Goal: Task Accomplishment & Management: Manage account settings

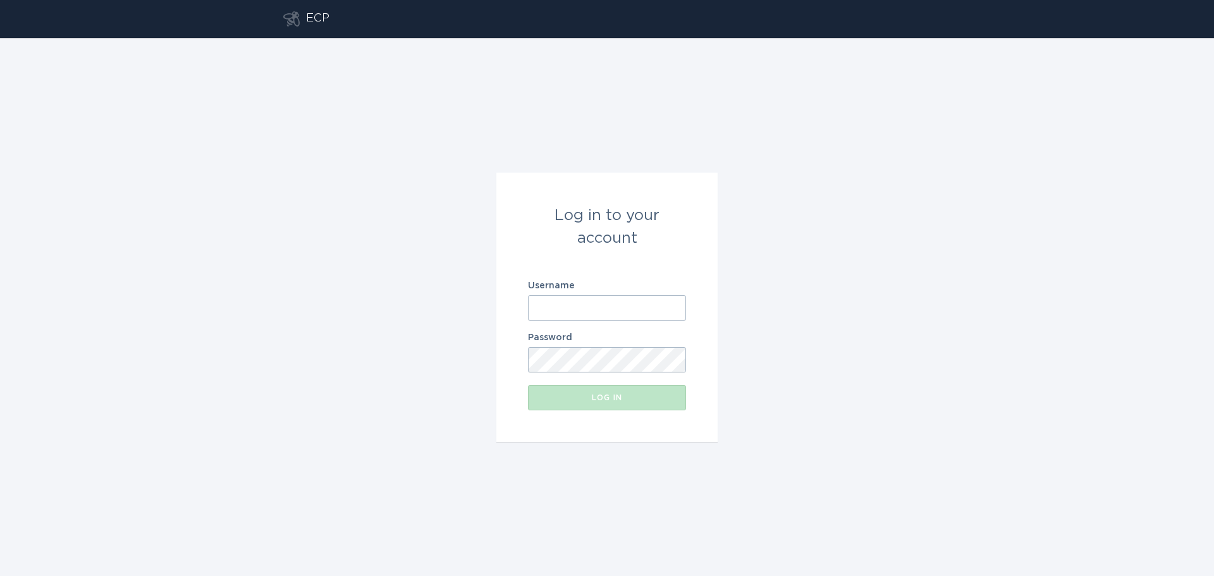
click at [588, 311] on input "Username" at bounding box center [607, 307] width 158 height 25
type input "[EMAIL_ADDRESS][DOMAIN_NAME]"
click at [636, 394] on div "Log in" at bounding box center [606, 398] width 145 height 8
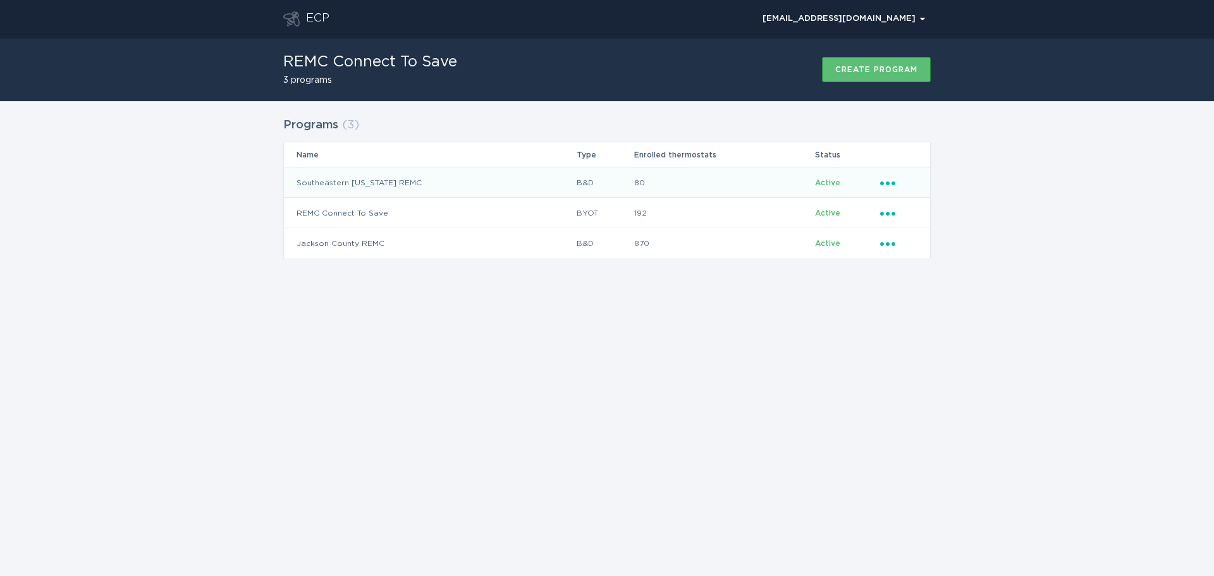
click at [884, 180] on icon "Ellipsis" at bounding box center [889, 181] width 18 height 11
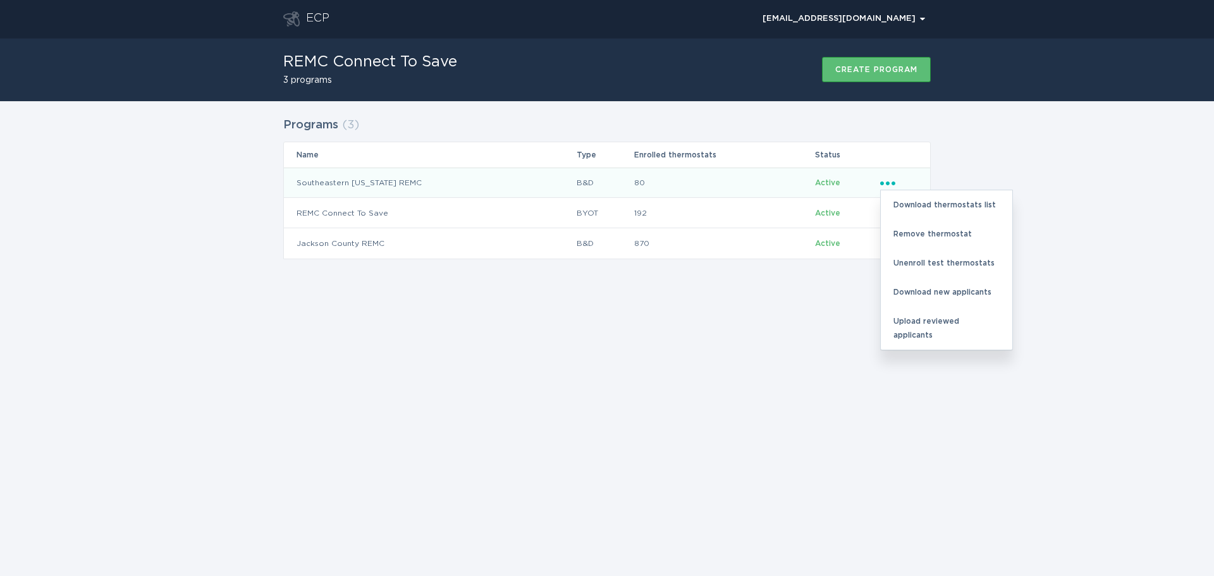
click at [357, 182] on td "Southeastern [US_STATE] REMC" at bounding box center [430, 183] width 292 height 30
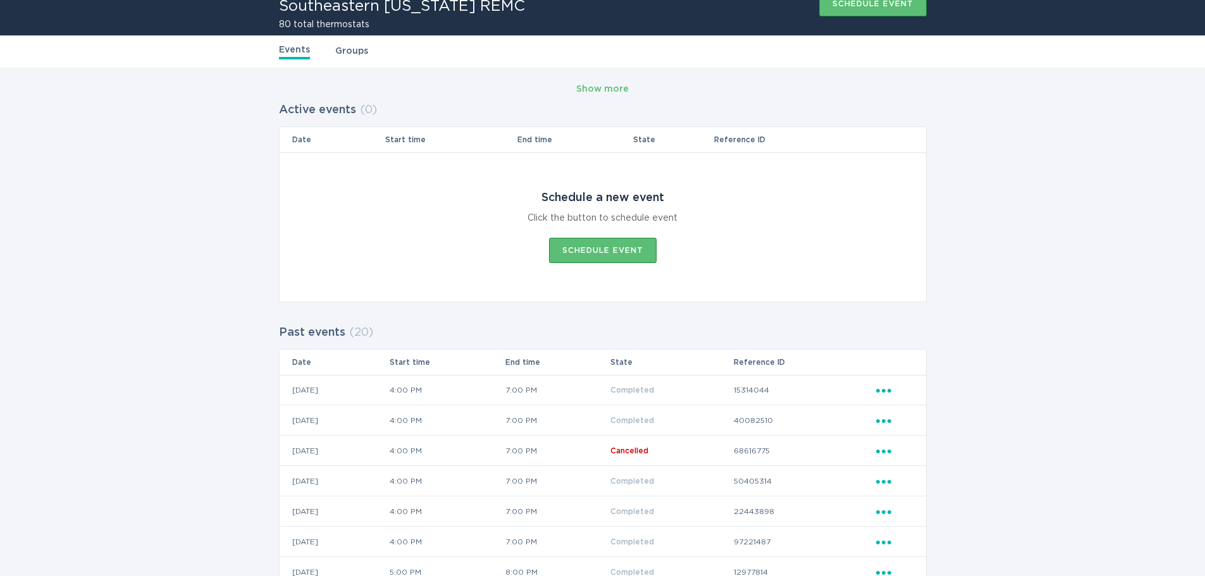
scroll to position [61, 0]
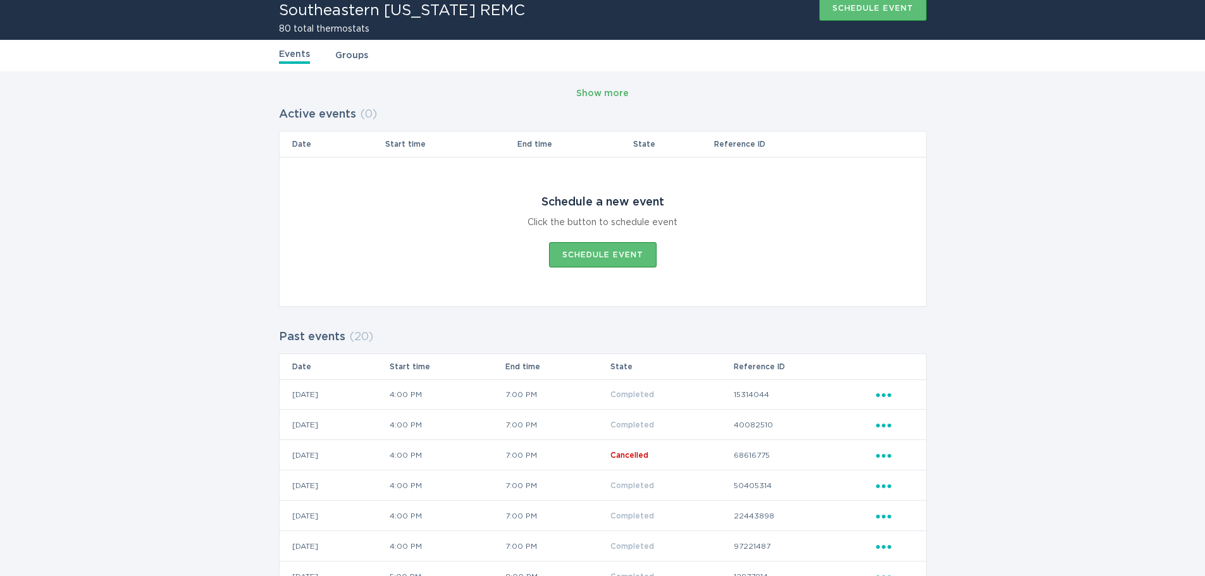
click at [612, 91] on div "Show more" at bounding box center [602, 94] width 52 height 14
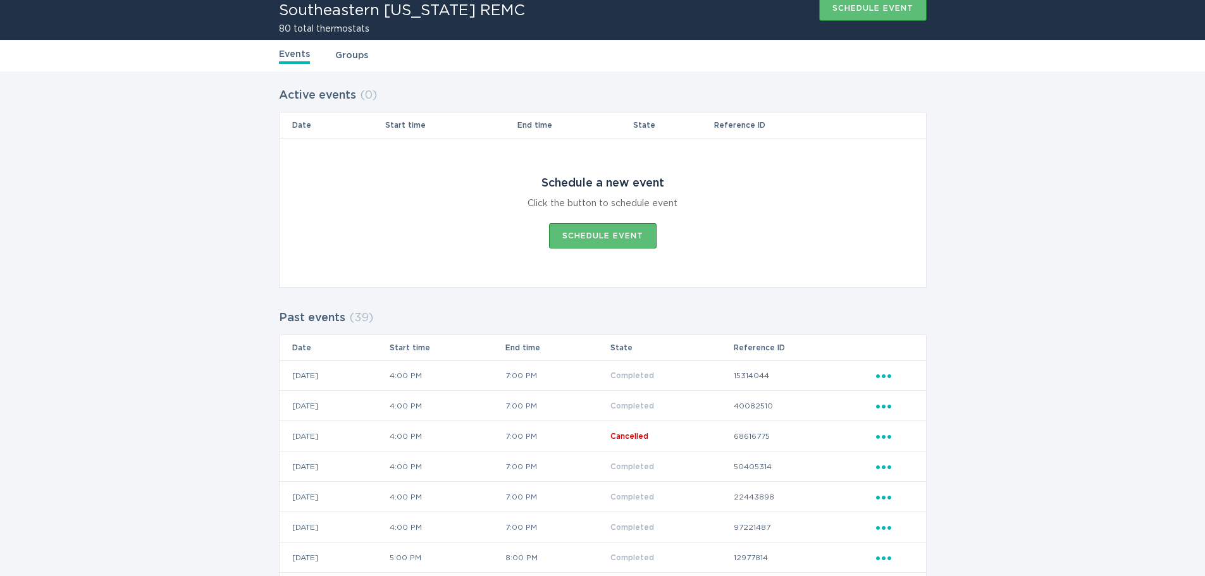
click at [357, 57] on link "Groups" at bounding box center [351, 56] width 33 height 14
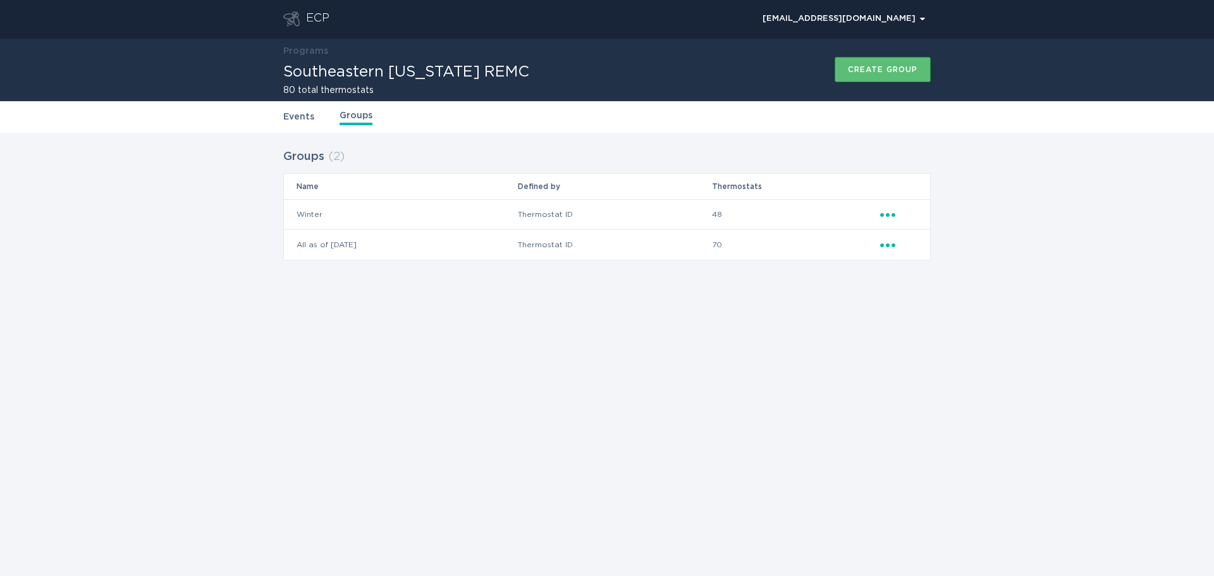
click at [879, 214] on td "48" at bounding box center [796, 214] width 168 height 30
click at [887, 213] on icon "Ellipsis" at bounding box center [889, 212] width 18 height 11
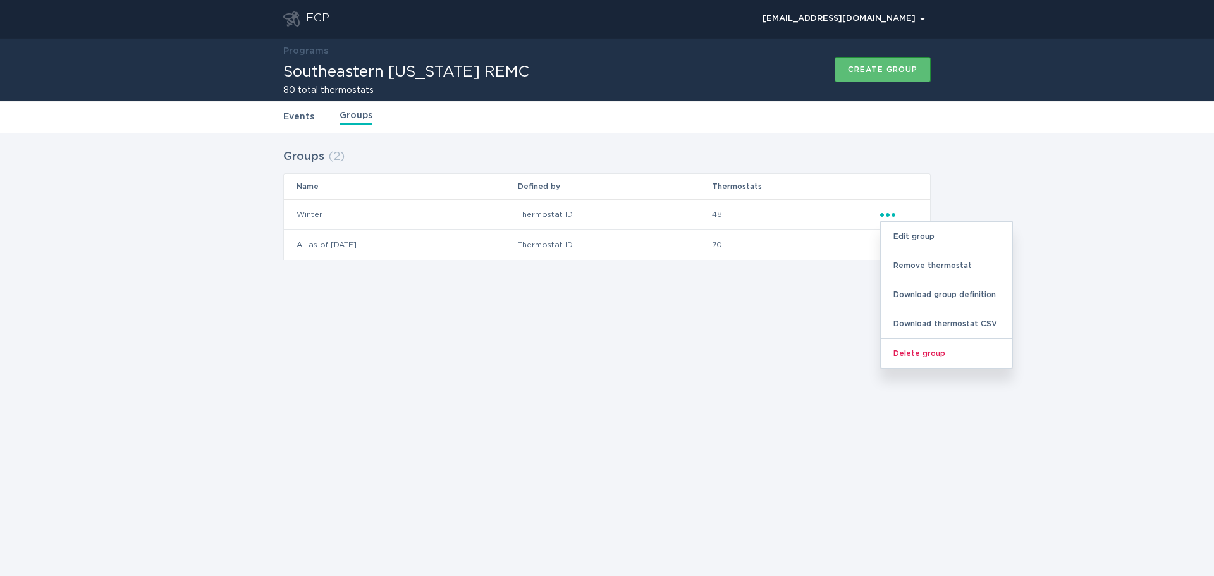
click at [1093, 253] on div "Groups ( 2 ) Name Defined by Thermostats Winter Thermostat ID 48 Ellipsis Edit …" at bounding box center [607, 212] width 1214 height 159
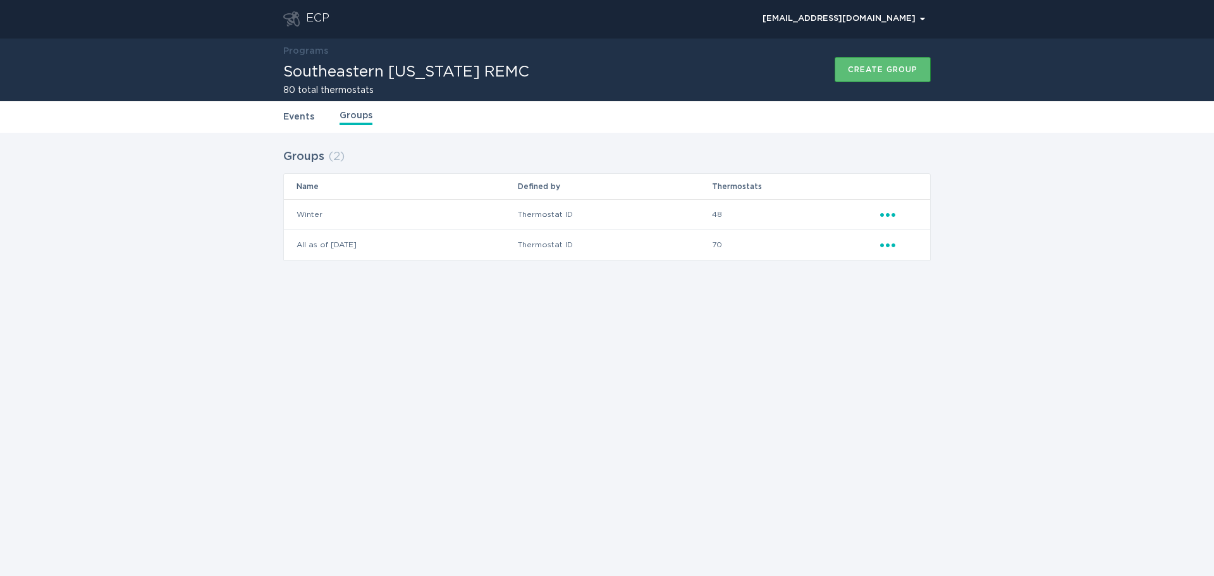
click at [884, 214] on icon "Ellipsis" at bounding box center [889, 212] width 18 height 11
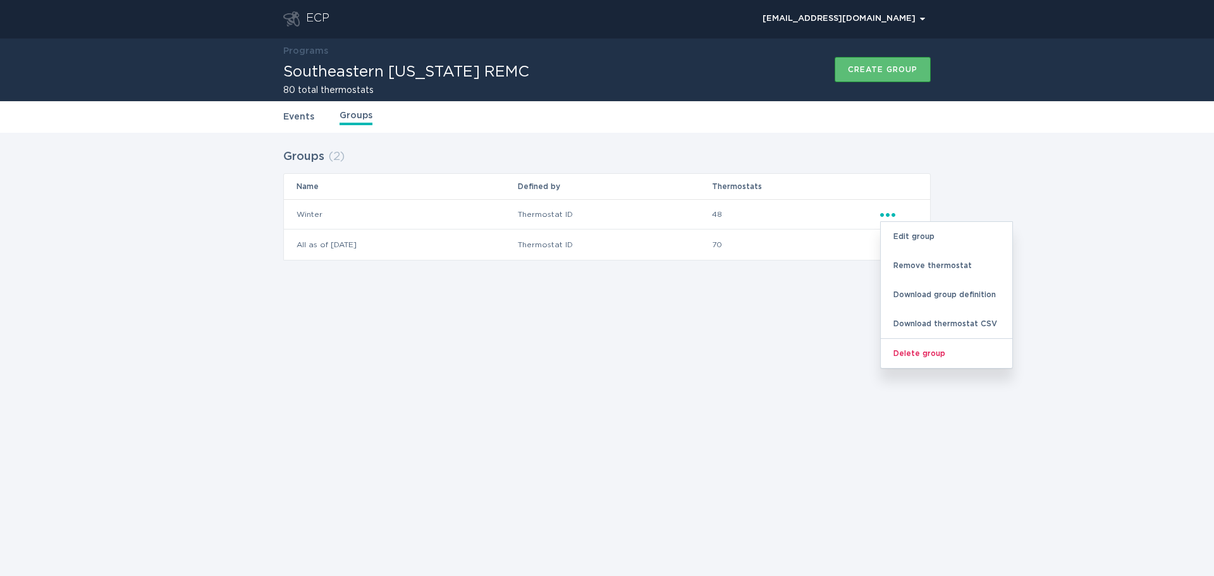
click at [668, 385] on div "ECP [EMAIL_ADDRESS][DOMAIN_NAME] Chevron Programs Southeastern [US_STATE] REMC …" at bounding box center [607, 288] width 1214 height 576
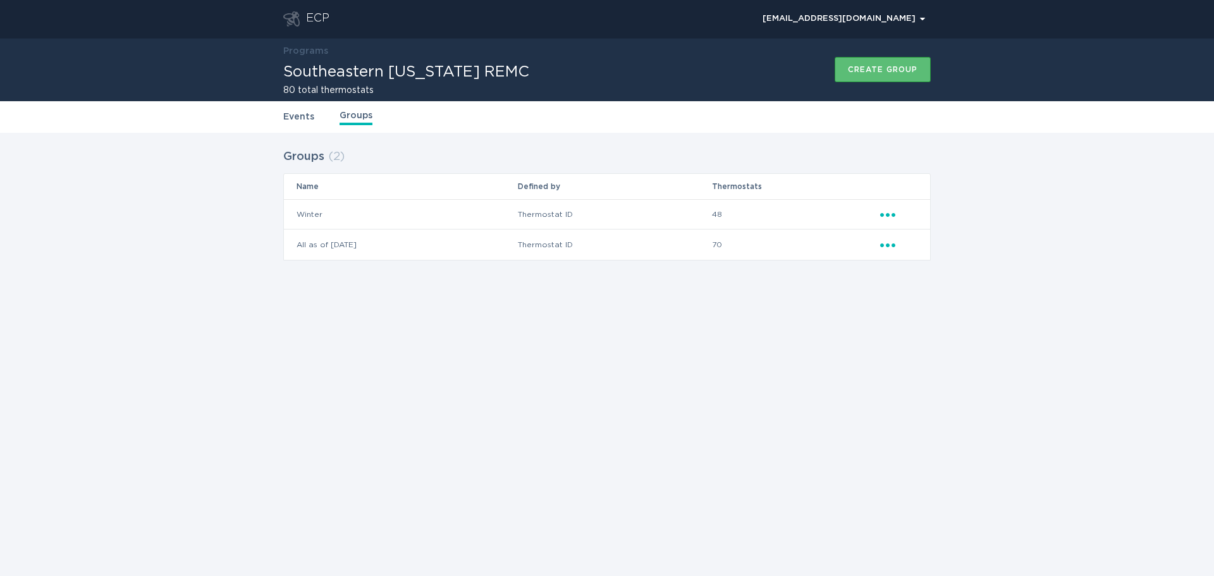
click at [313, 19] on div "ECP" at bounding box center [317, 18] width 23 height 15
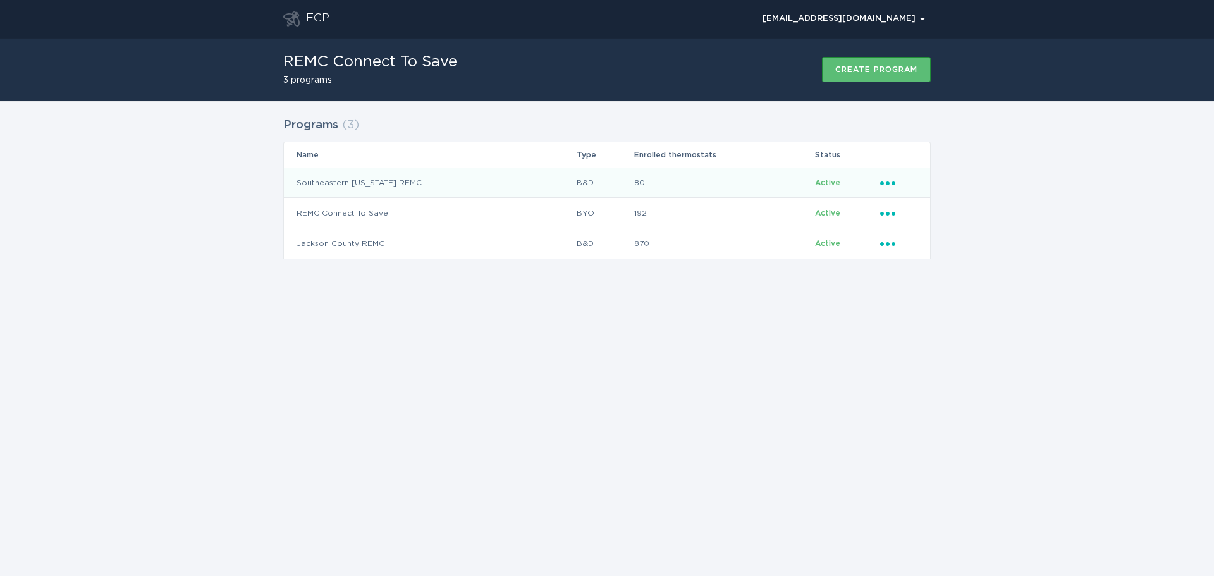
click at [896, 181] on icon "Ellipsis" at bounding box center [889, 181] width 18 height 11
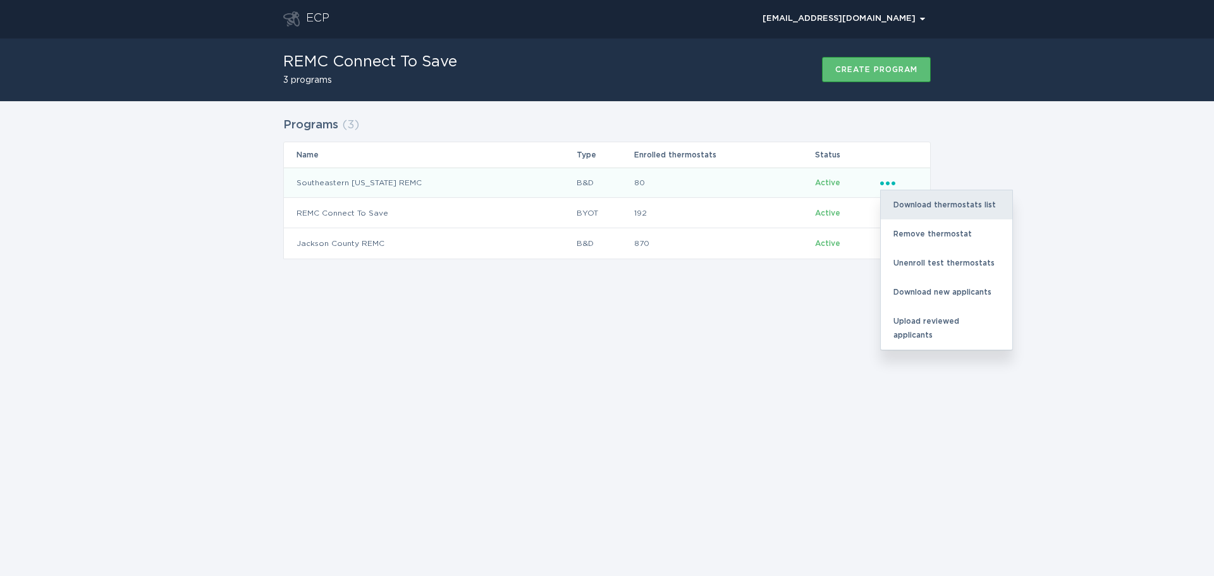
click at [951, 204] on div "Download thermostats list" at bounding box center [947, 204] width 132 height 29
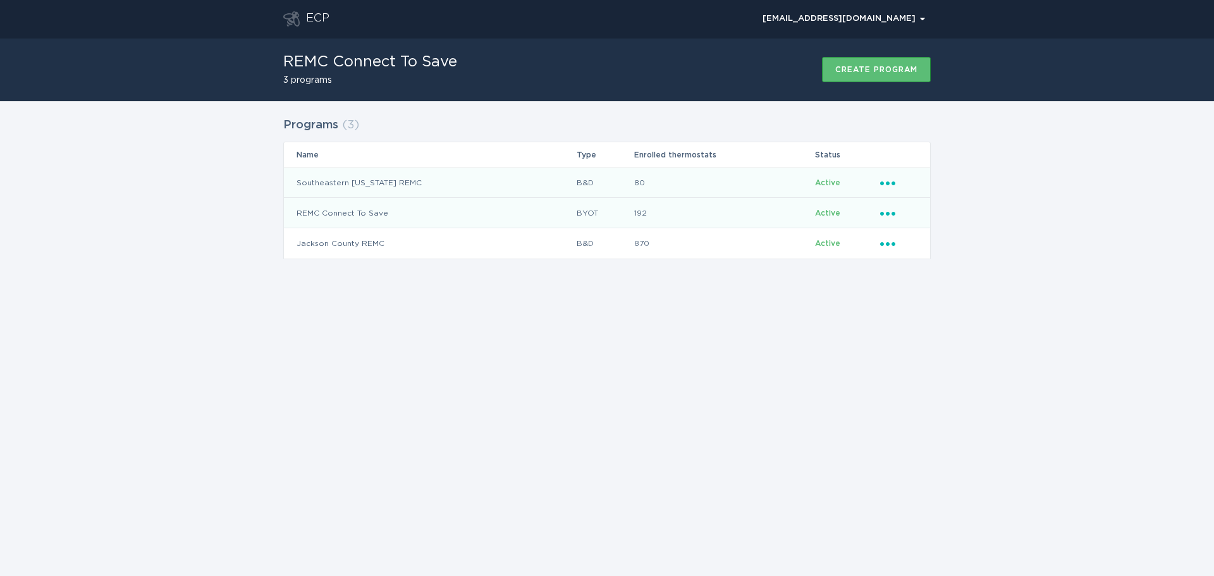
click at [884, 216] on icon "Ellipsis" at bounding box center [889, 211] width 18 height 11
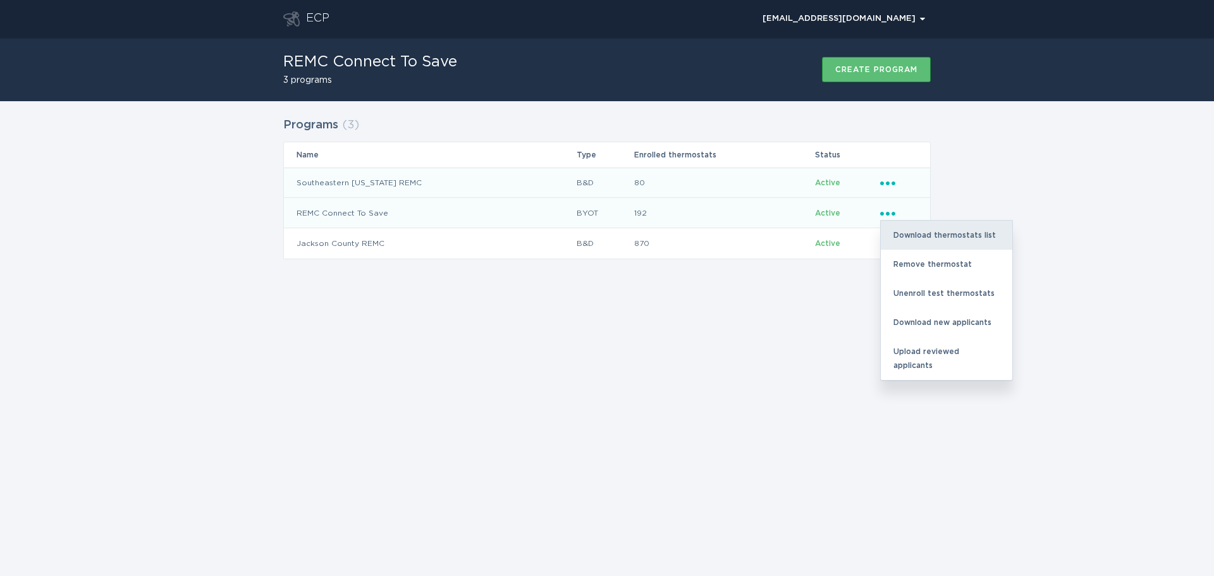
click at [975, 236] on div "Download thermostats list" at bounding box center [947, 235] width 132 height 29
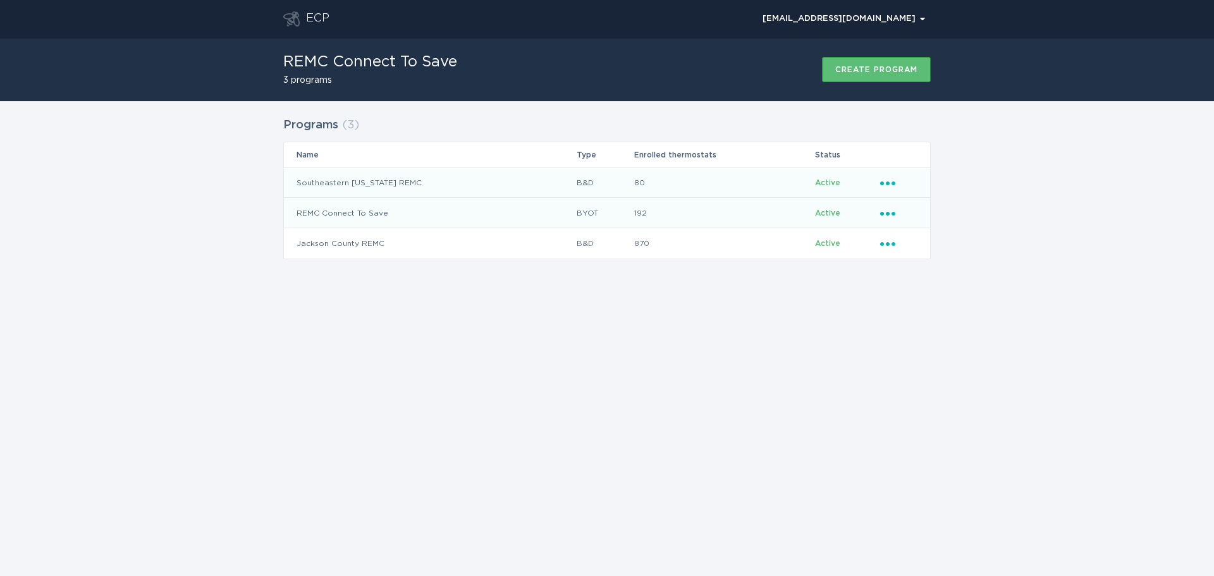
click at [891, 213] on icon "Ellipsis" at bounding box center [889, 211] width 18 height 11
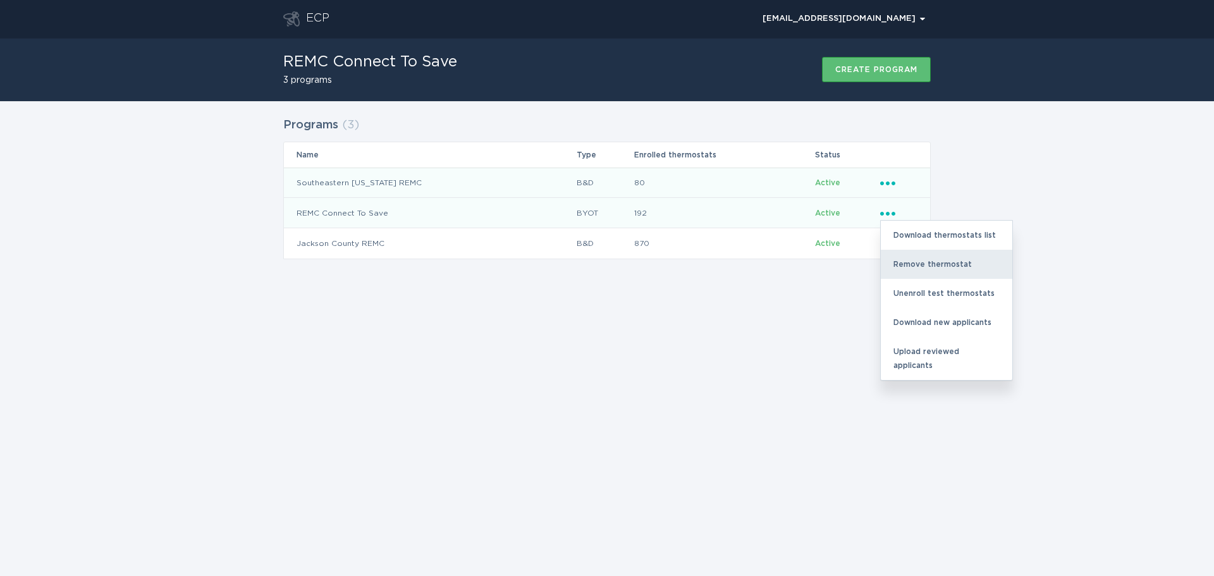
click at [923, 265] on div "Remove thermostat" at bounding box center [947, 264] width 132 height 29
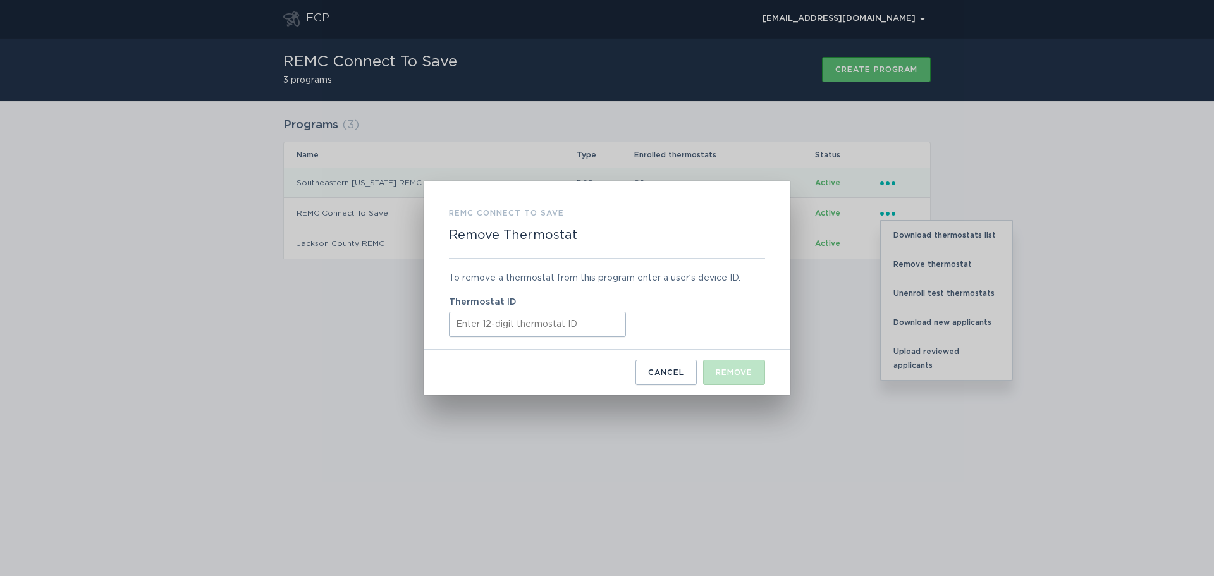
click at [504, 323] on input "Thermostat ID" at bounding box center [537, 324] width 177 height 25
click at [502, 314] on input "Thermostat ID" at bounding box center [537, 324] width 177 height 25
paste input "412828120413"
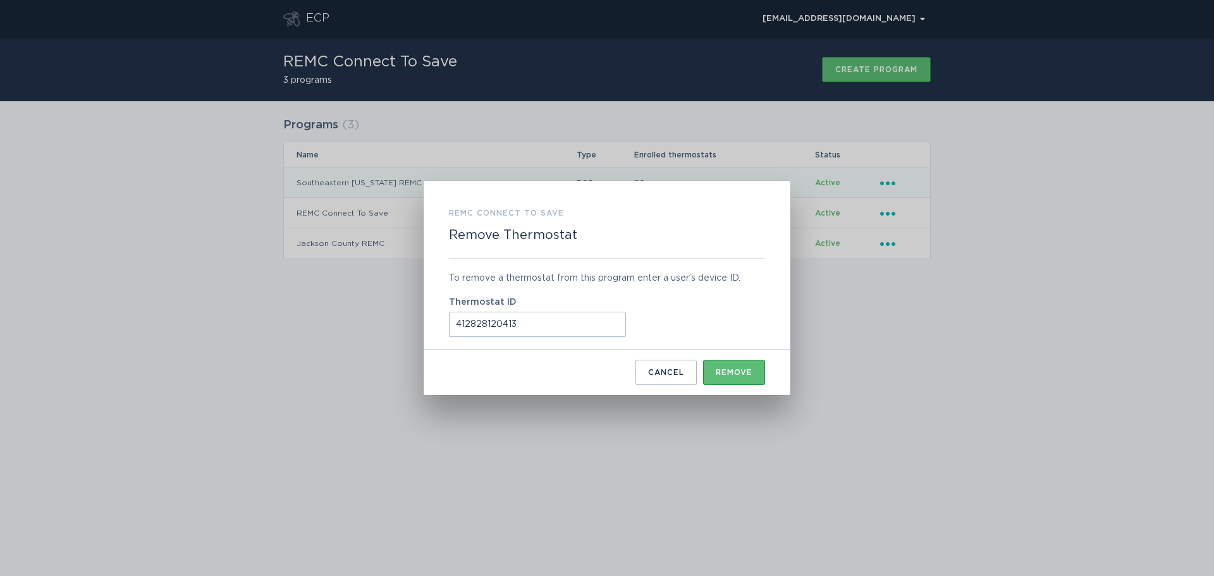
type input "412828120413"
click at [720, 367] on button "Remove" at bounding box center [734, 372] width 62 height 25
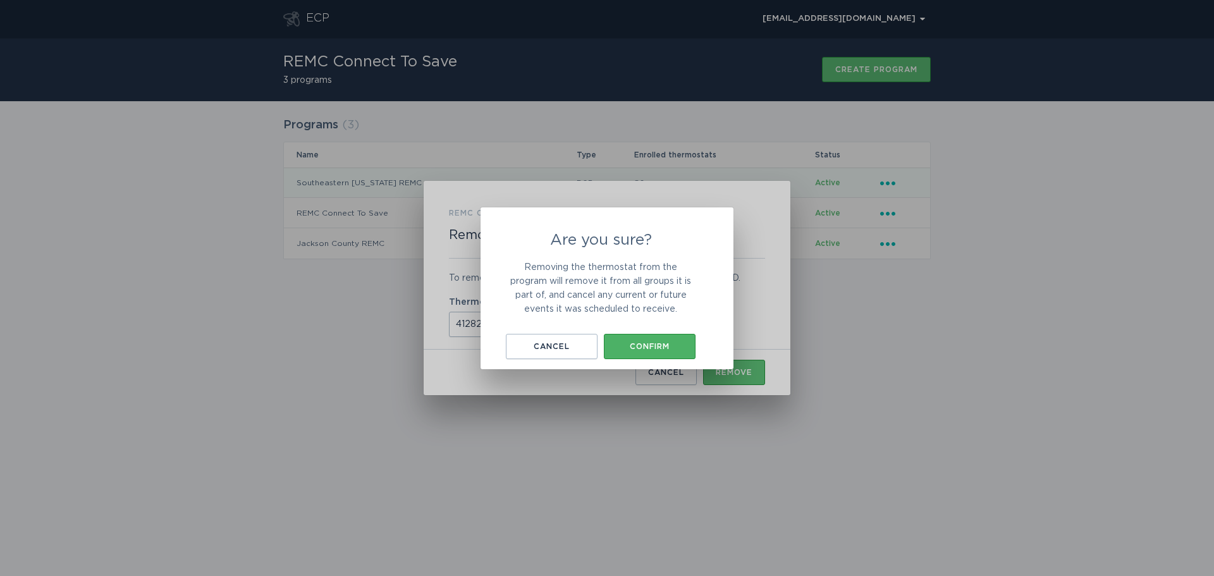
click at [641, 338] on button "Confirm" at bounding box center [650, 346] width 92 height 25
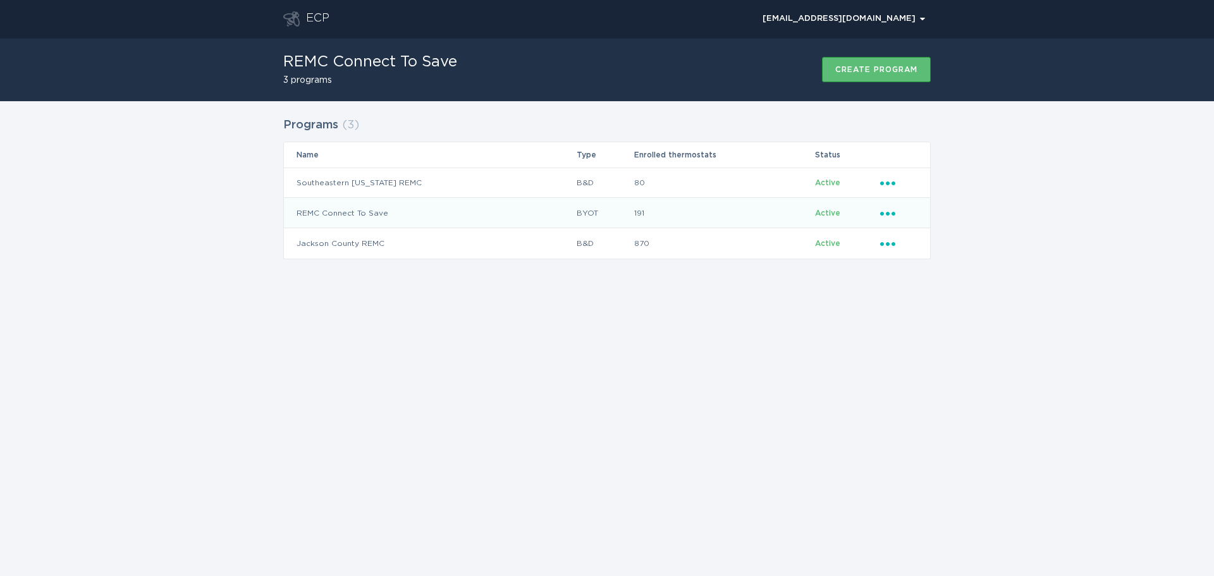
click at [892, 213] on icon "Ellipsis" at bounding box center [889, 211] width 18 height 11
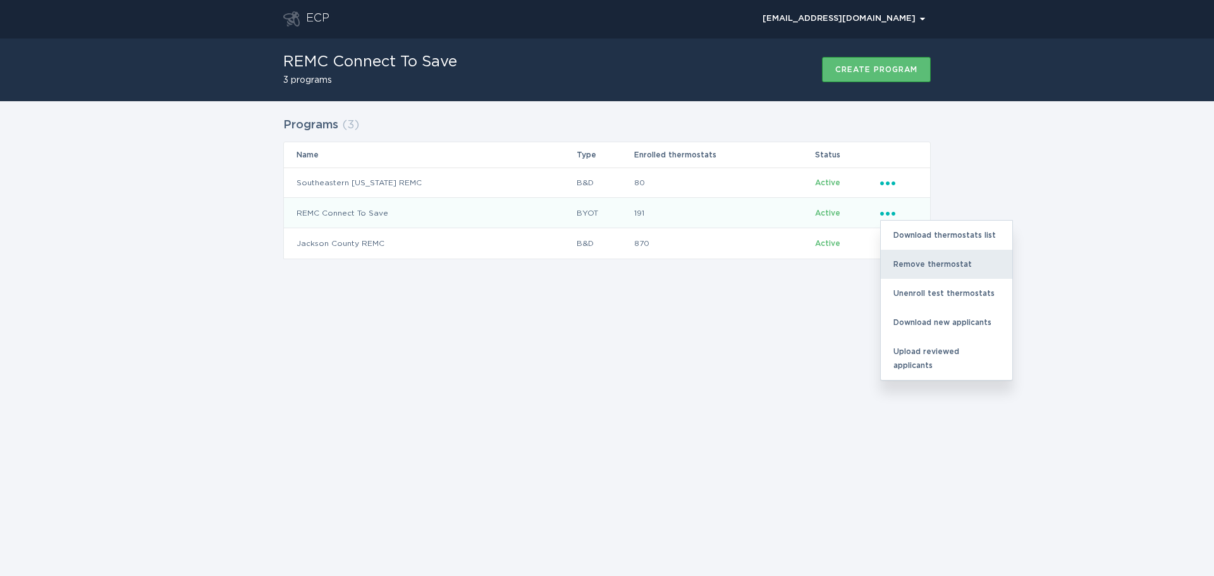
click at [940, 259] on div "Remove thermostat" at bounding box center [947, 264] width 132 height 29
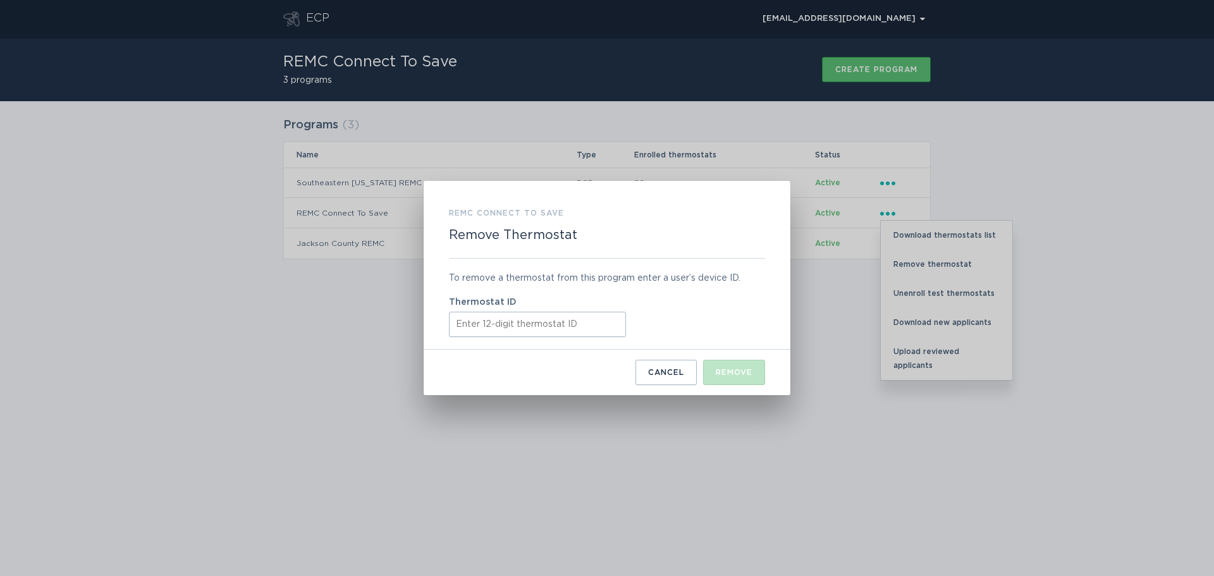
click at [589, 326] on input "Thermostat ID" at bounding box center [537, 324] width 177 height 25
paste input "413766926327"
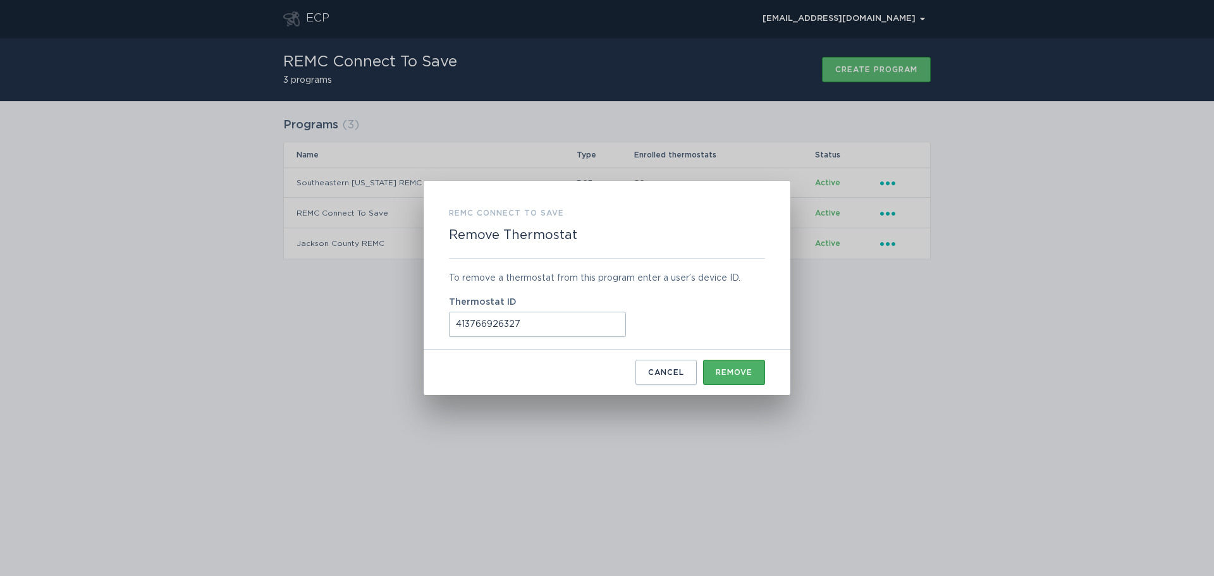
type input "413766926327"
click at [724, 369] on div "Remove" at bounding box center [734, 373] width 37 height 8
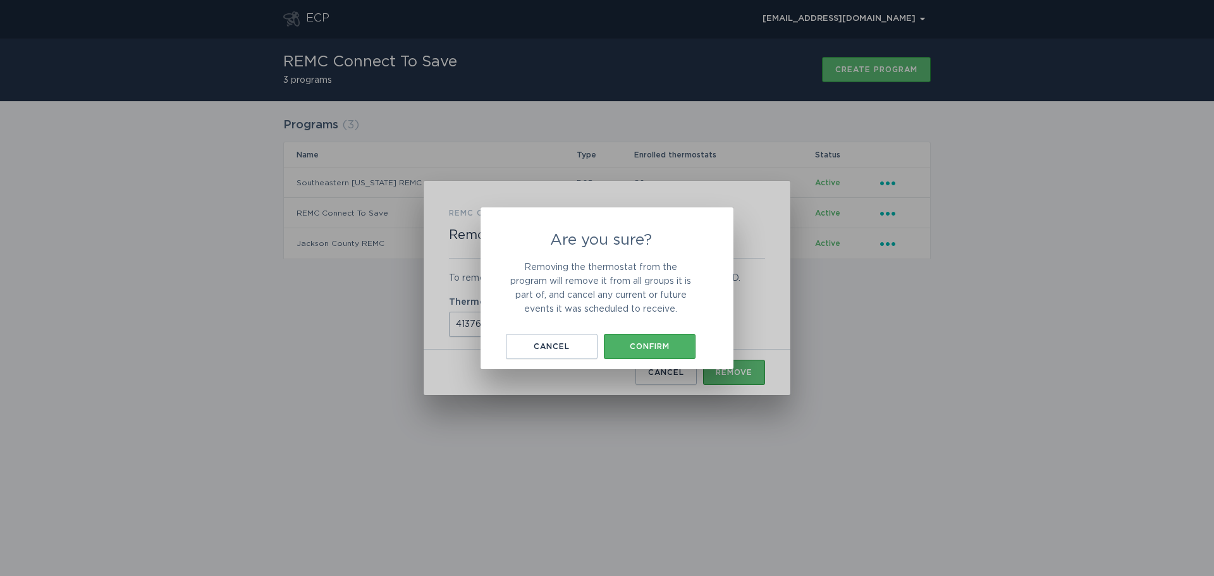
click at [674, 339] on button "Confirm" at bounding box center [650, 346] width 92 height 25
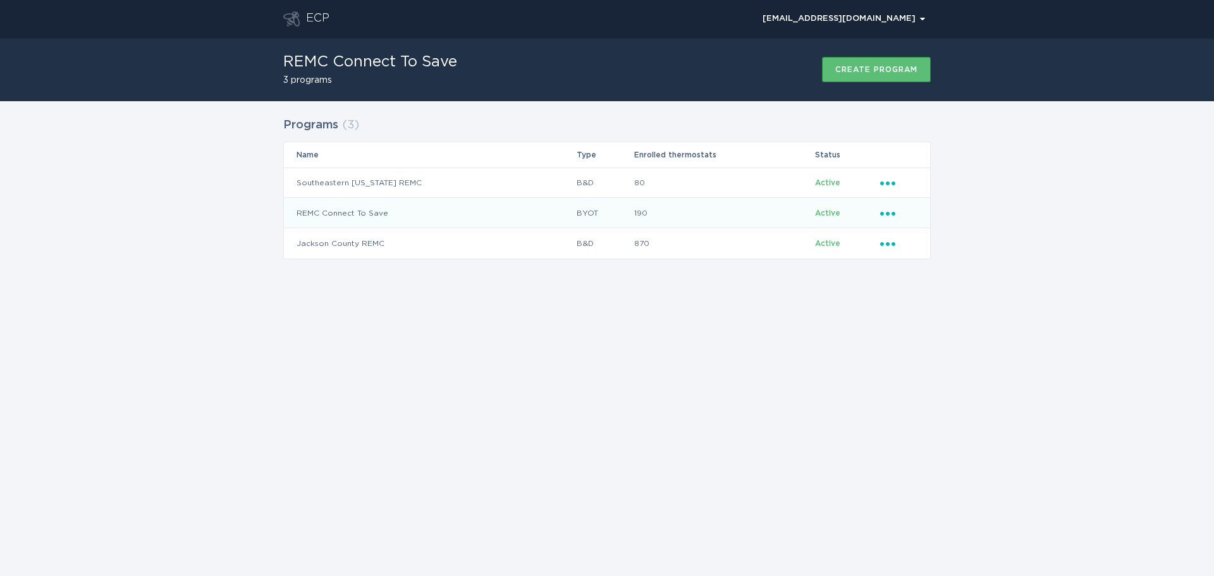
click at [887, 216] on div "Ellipsis" at bounding box center [898, 213] width 37 height 14
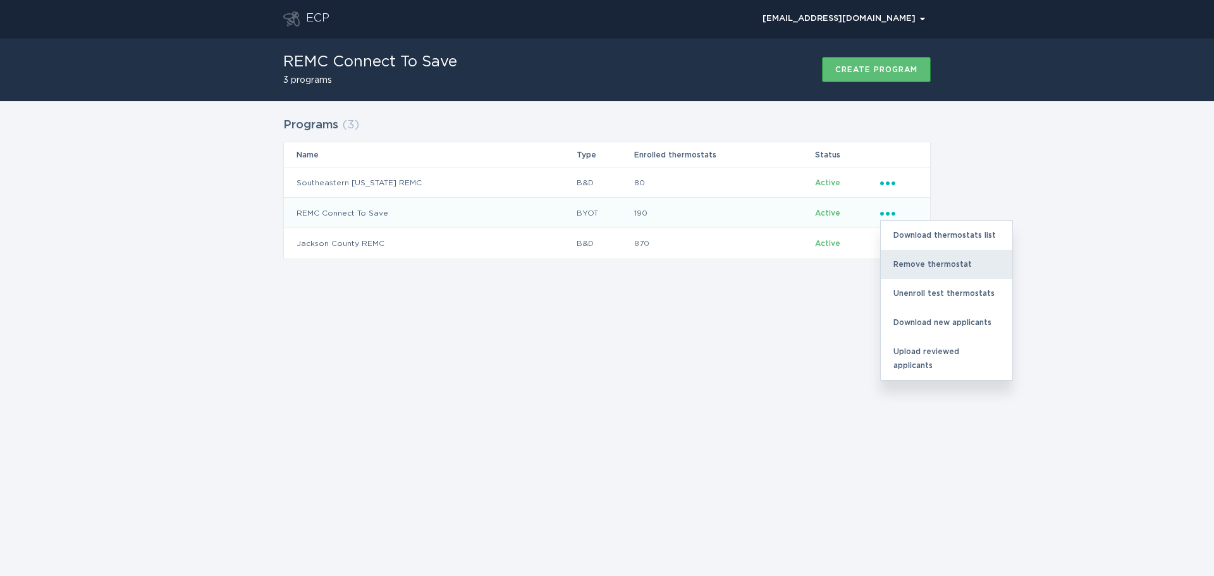
click at [933, 264] on div "Remove thermostat" at bounding box center [947, 264] width 132 height 29
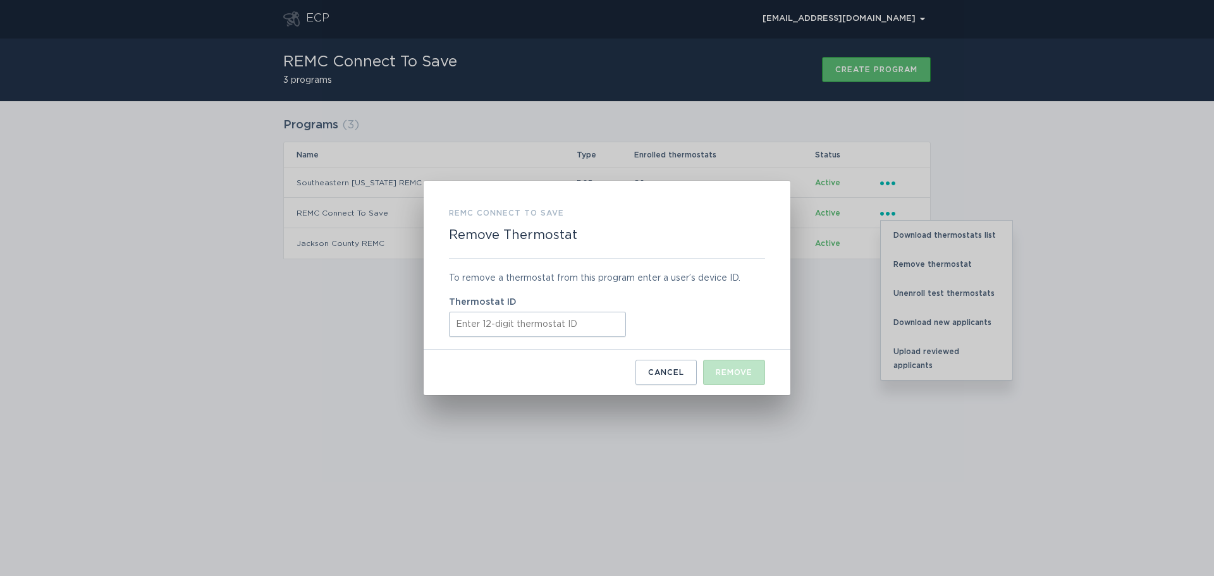
click at [540, 323] on input "Thermostat ID" at bounding box center [537, 324] width 177 height 25
paste input "416443881548"
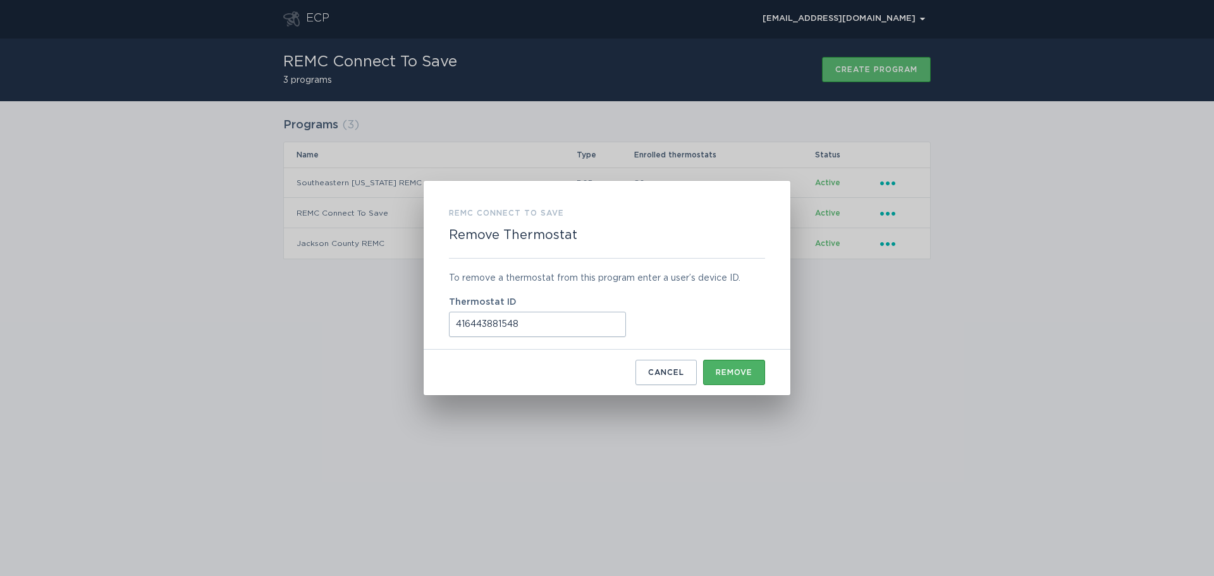
type input "416443881548"
click at [725, 367] on button "Remove" at bounding box center [734, 372] width 62 height 25
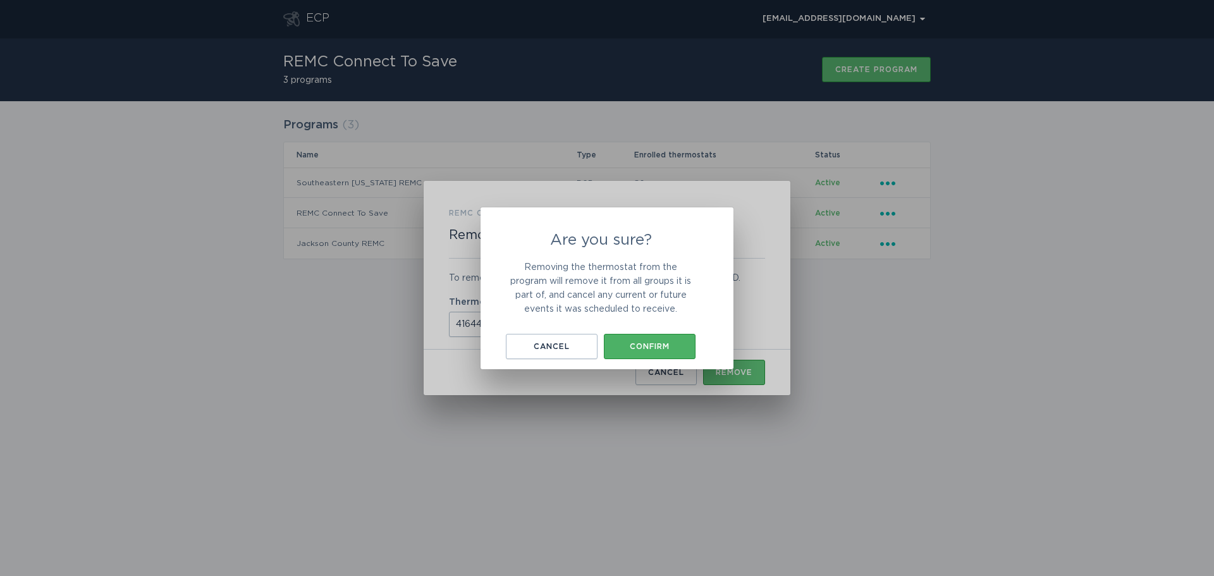
click at [669, 344] on div "Confirm" at bounding box center [649, 347] width 79 height 8
